Goal: Navigation & Orientation: Find specific page/section

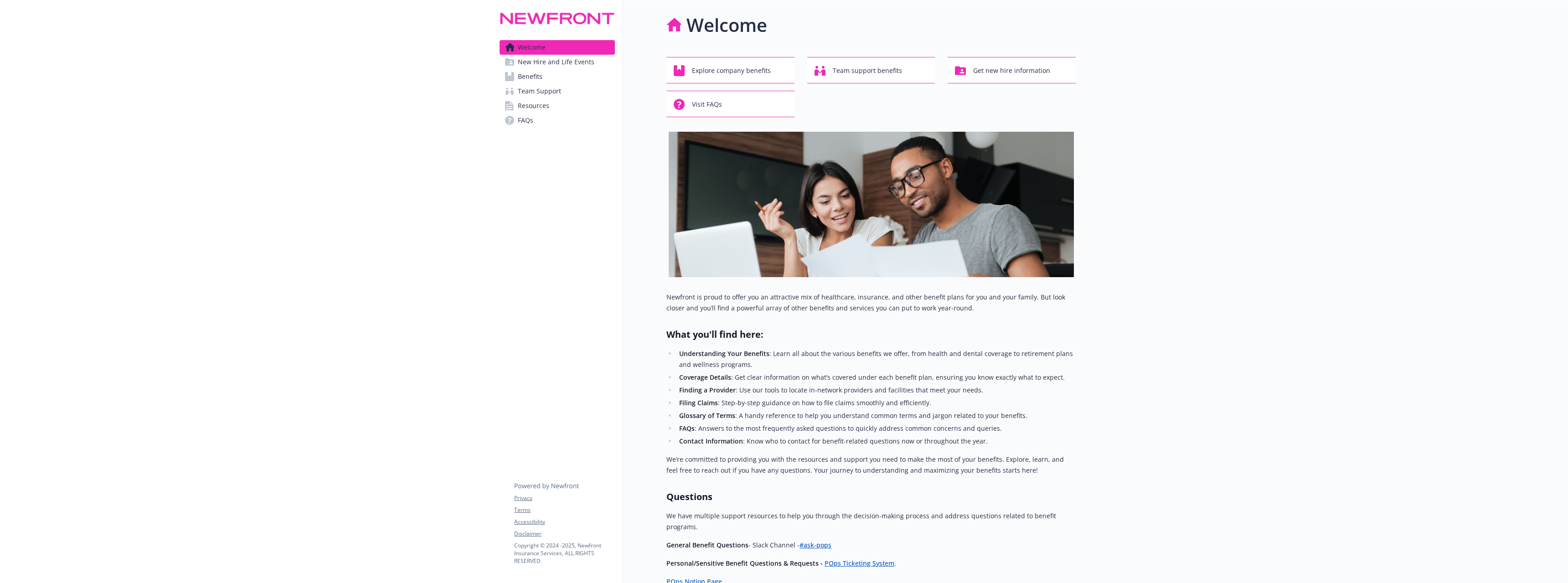
click at [550, 83] on link "Benefits" at bounding box center [557, 77] width 115 height 15
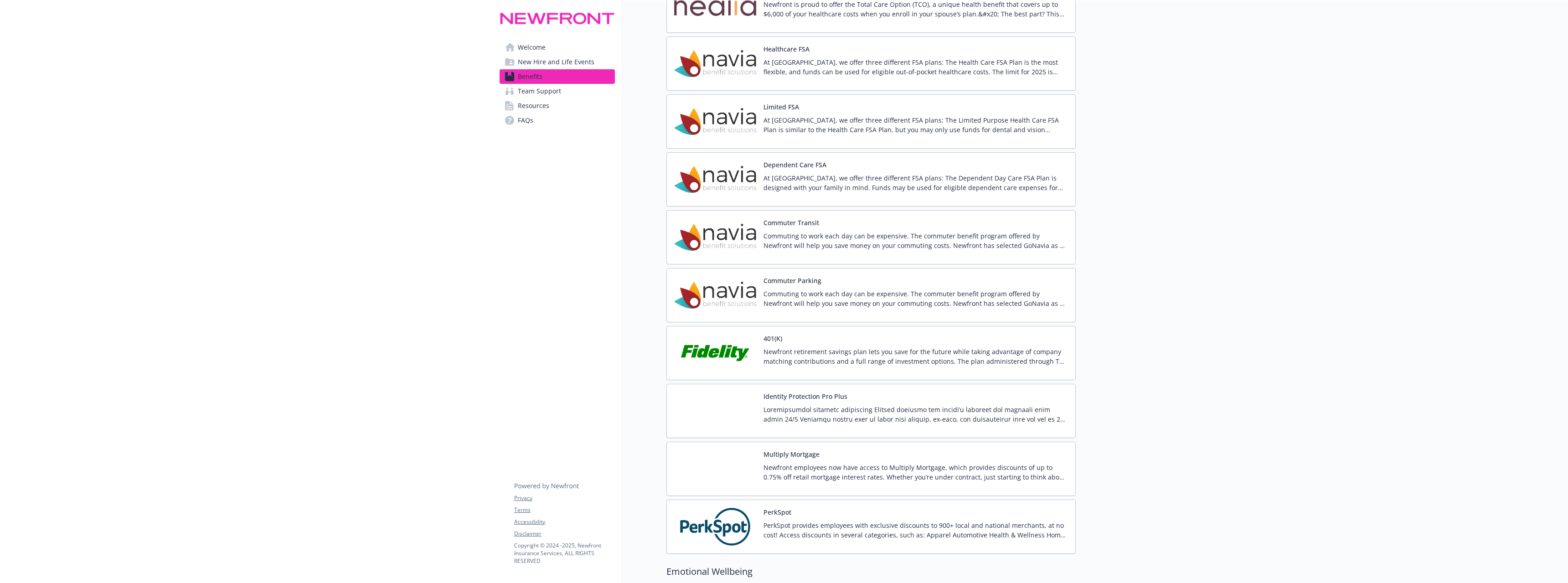
scroll to position [1495, 0]
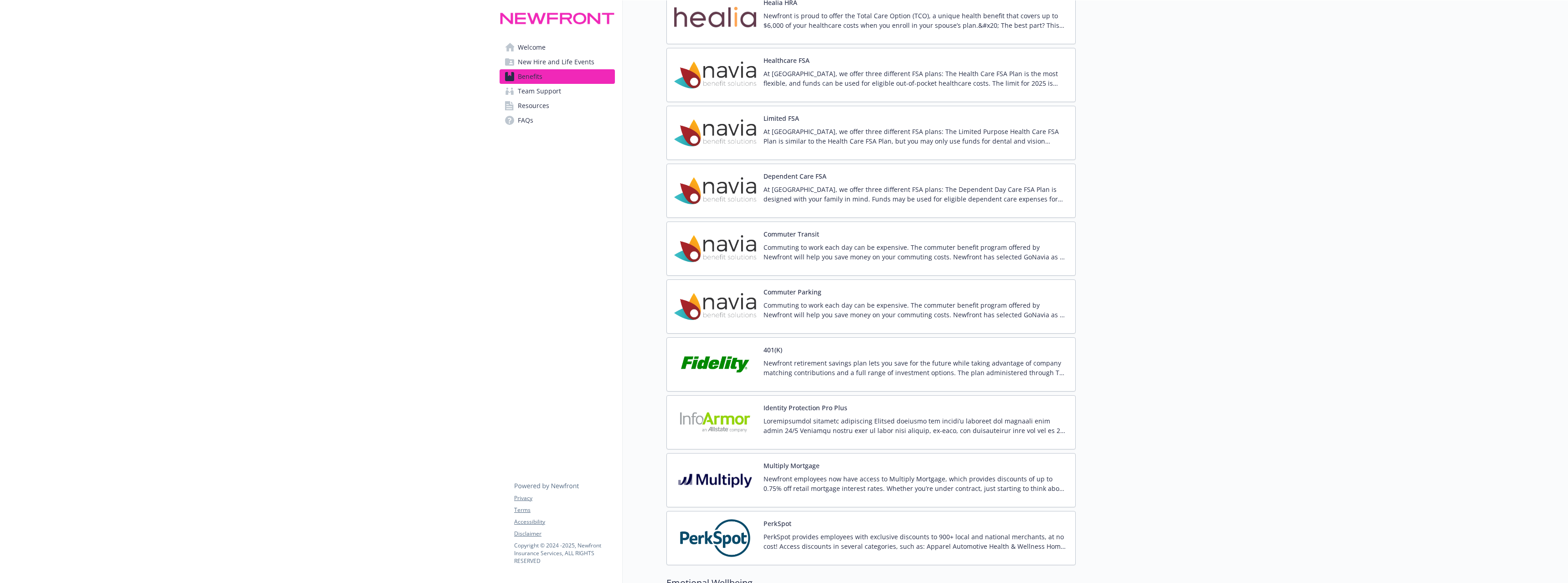
click at [551, 109] on link "Resources" at bounding box center [557, 106] width 115 height 15
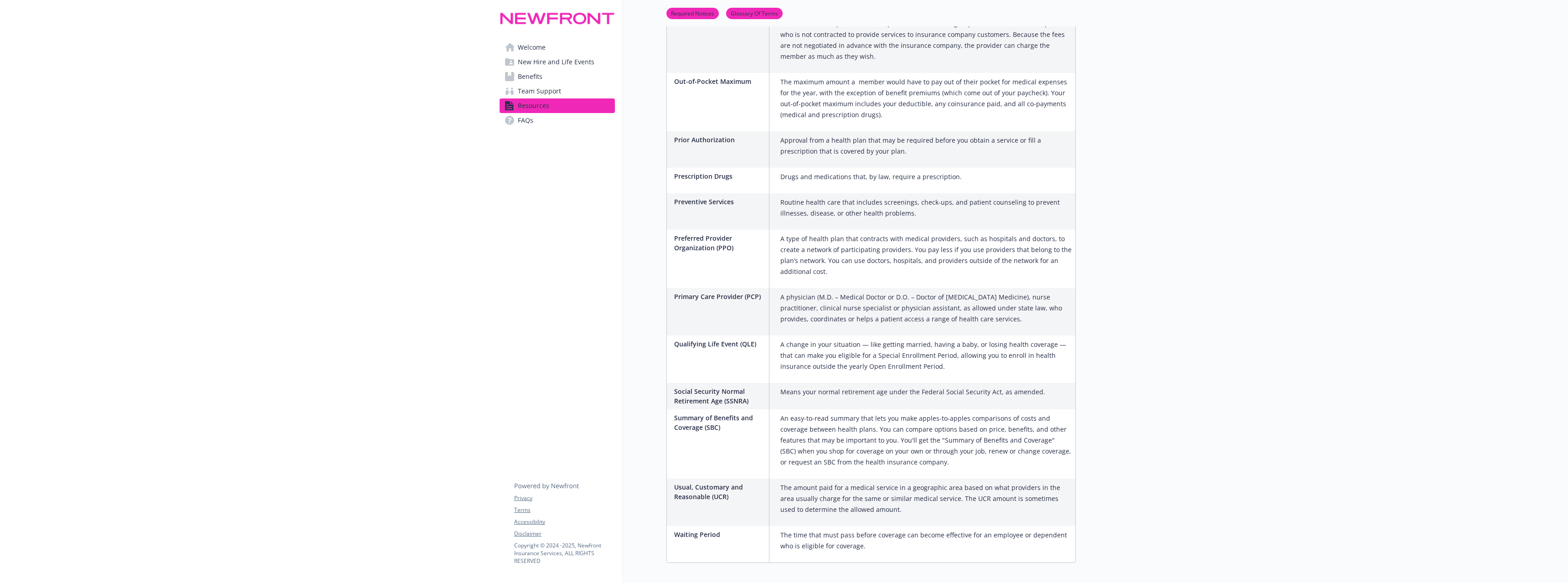
scroll to position [1168, 0]
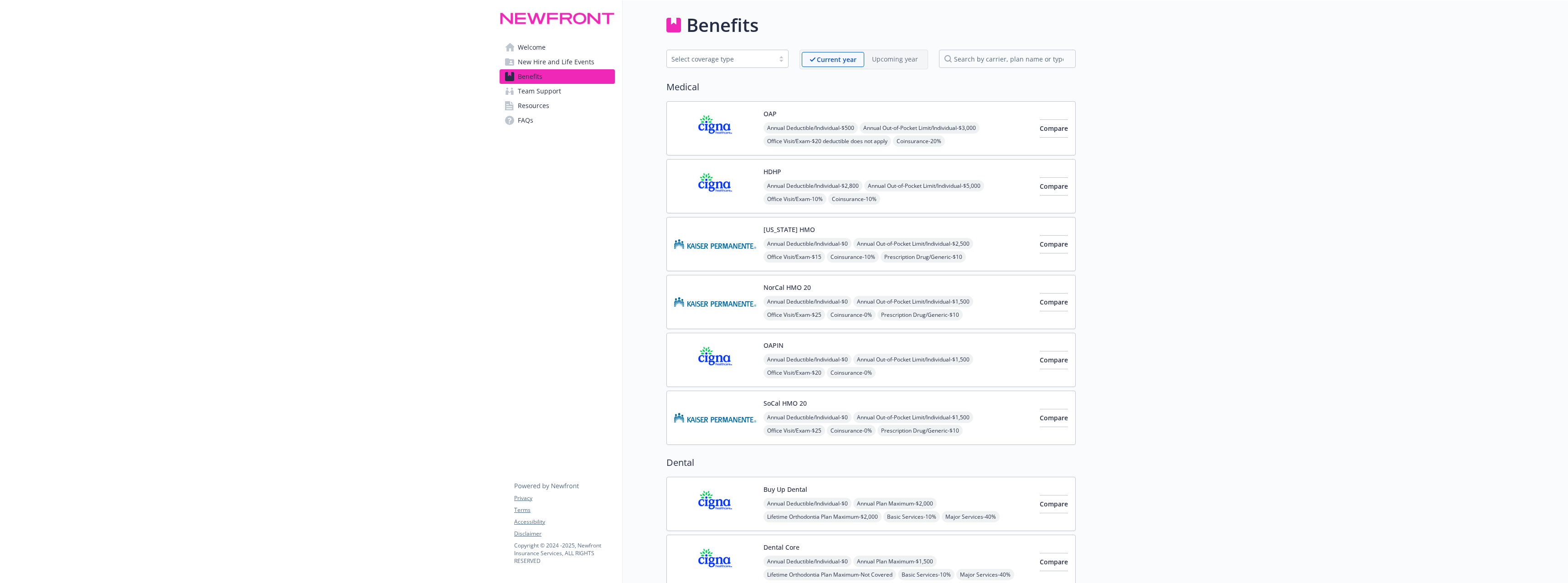
drag, startPoint x: 537, startPoint y: 15, endPoint x: 229, endPoint y: 1, distance: 308.3
click at [536, 15] on img at bounding box center [557, 18] width 115 height 21
